Goal: Task Accomplishment & Management: Use online tool/utility

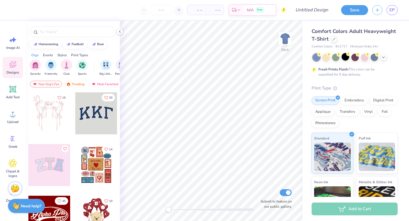
click at [345, 60] on div at bounding box center [345, 56] width 7 height 7
click at [354, 60] on div at bounding box center [355, 56] width 7 height 7
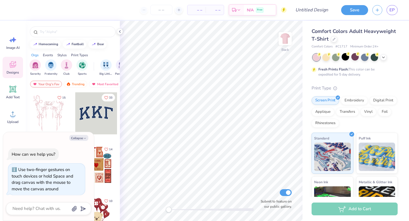
click at [144, 215] on div "Back Submit to feature on our public gallery." at bounding box center [211, 121] width 183 height 200
click at [63, 35] on div at bounding box center [73, 31] width 86 height 11
type textarea "x"
click at [60, 30] on input "text" at bounding box center [75, 32] width 73 height 6
type input "[MEDICAL_DATA]"
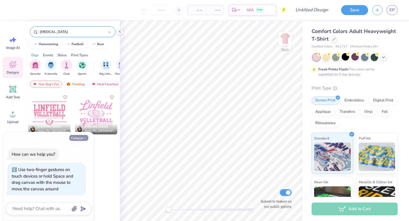
click at [80, 138] on button "Collapse" at bounding box center [78, 138] width 19 height 6
type textarea "x"
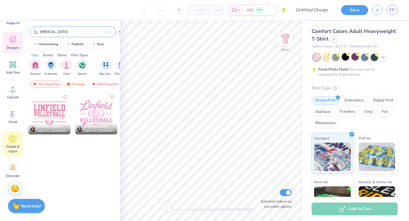
scroll to position [28, 0]
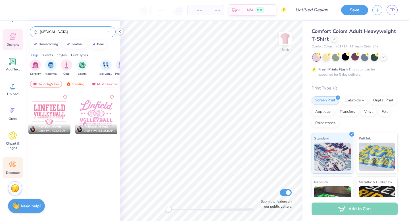
click at [11, 169] on div "Decorate" at bounding box center [13, 167] width 20 height 21
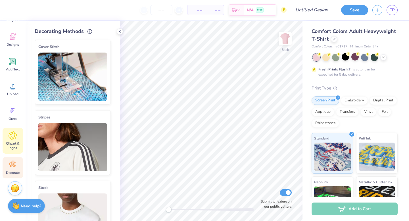
click at [16, 142] on span "Clipart & logos" at bounding box center [12, 145] width 19 height 9
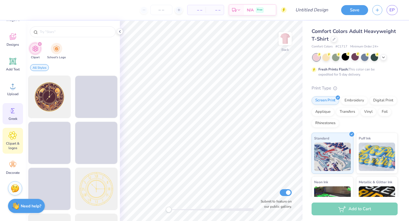
click at [16, 118] on span "Greek" at bounding box center [13, 119] width 9 height 5
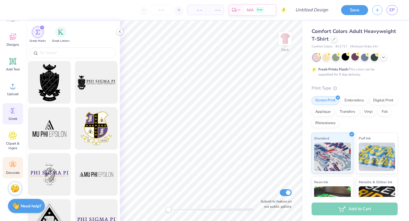
click at [14, 164] on icon at bounding box center [13, 165] width 9 height 9
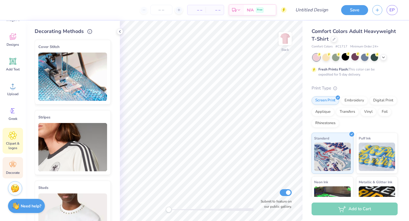
click at [15, 144] on span "Clipart & logos" at bounding box center [12, 145] width 19 height 9
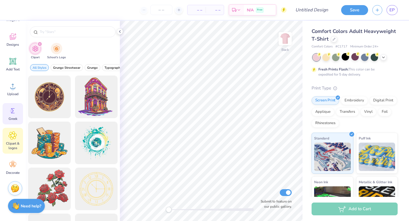
click at [18, 117] on div "Greek" at bounding box center [13, 113] width 20 height 21
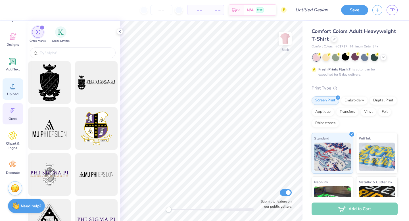
click at [18, 96] on div "Upload" at bounding box center [13, 88] width 20 height 21
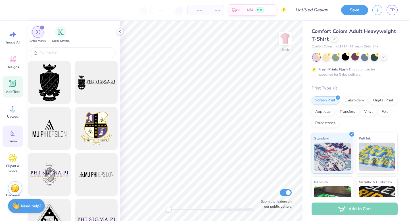
scroll to position [0, 0]
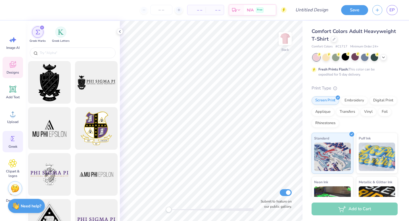
click at [10, 63] on icon at bounding box center [13, 64] width 6 height 7
